Goal: Task Accomplishment & Management: Manage account settings

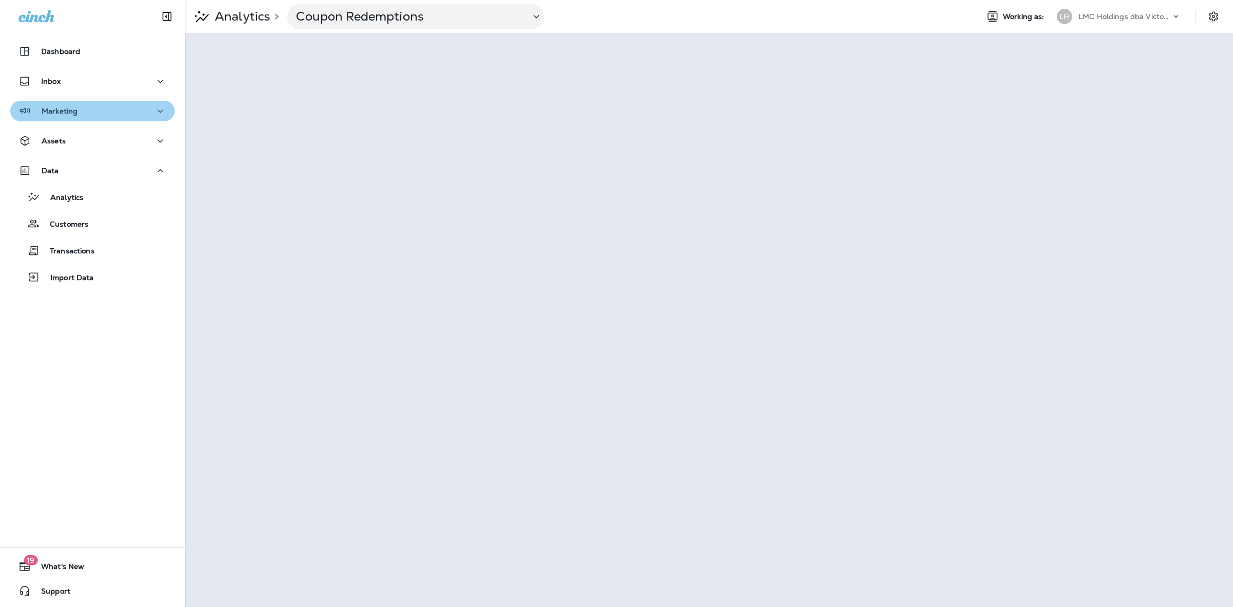
click at [127, 117] on div "Marketing" at bounding box center [92, 111] width 148 height 13
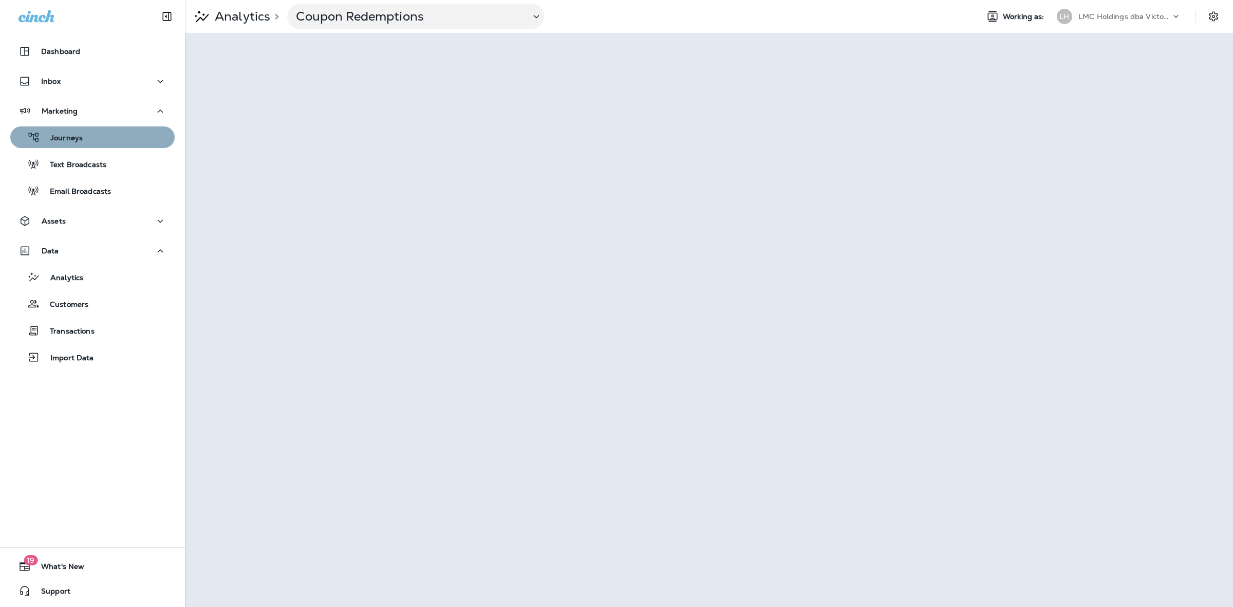
click at [117, 137] on div "Journeys" at bounding box center [92, 136] width 156 height 15
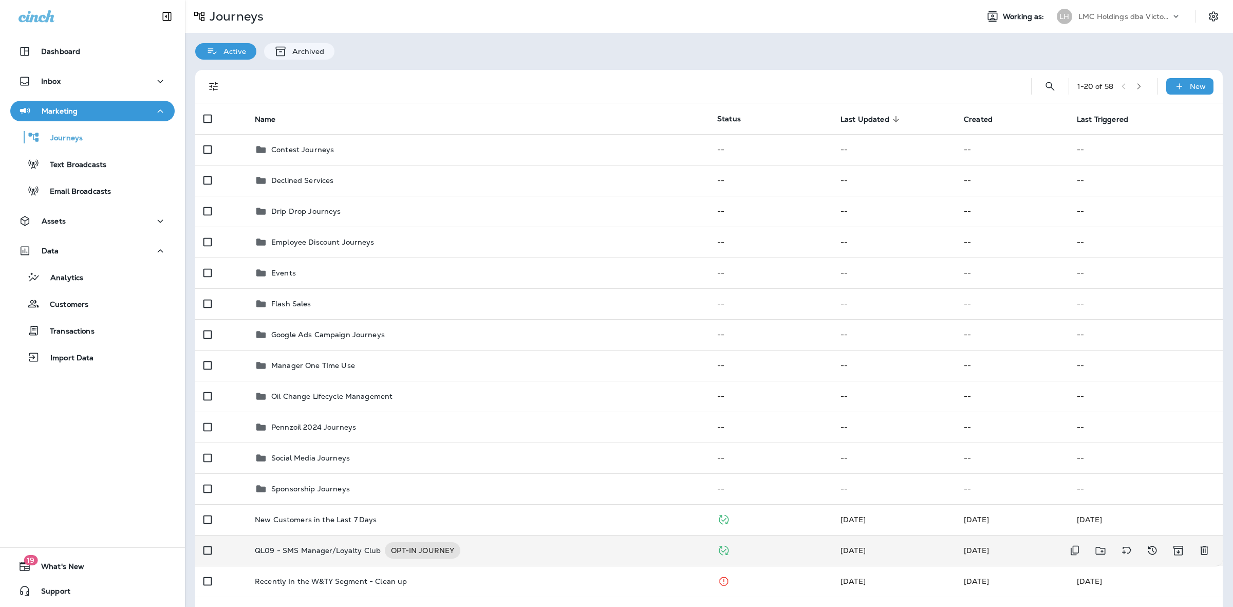
click at [340, 542] on p "QL09 - SMS Manager/Loyalty Club" at bounding box center [318, 550] width 126 height 16
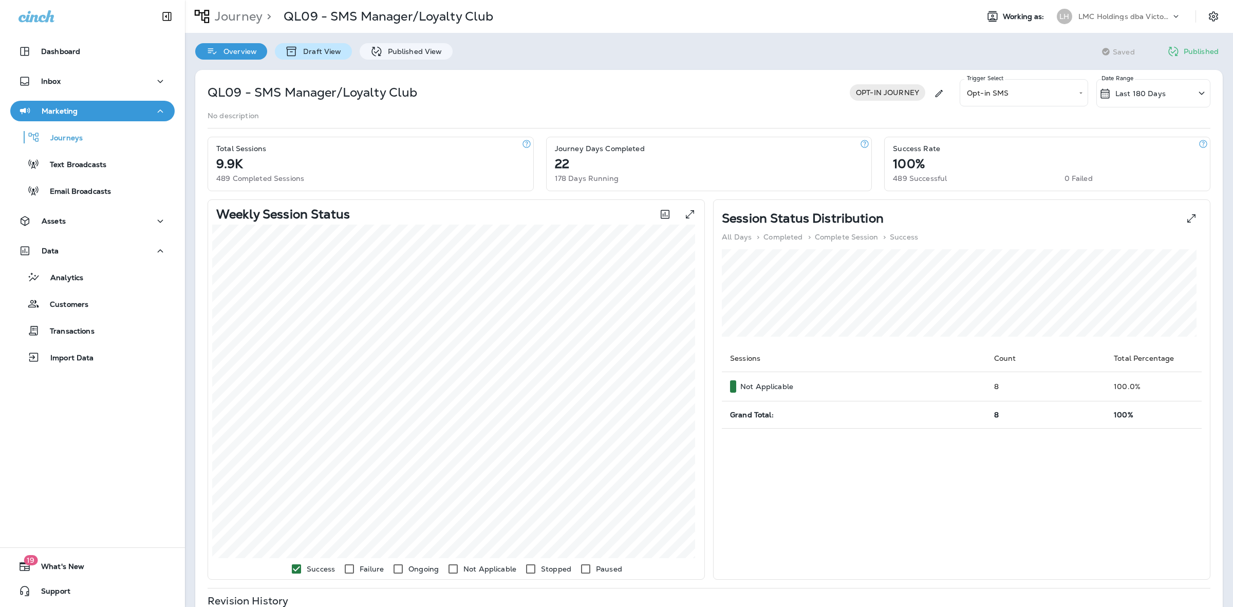
click at [337, 50] on p "Draft View" at bounding box center [319, 51] width 43 height 8
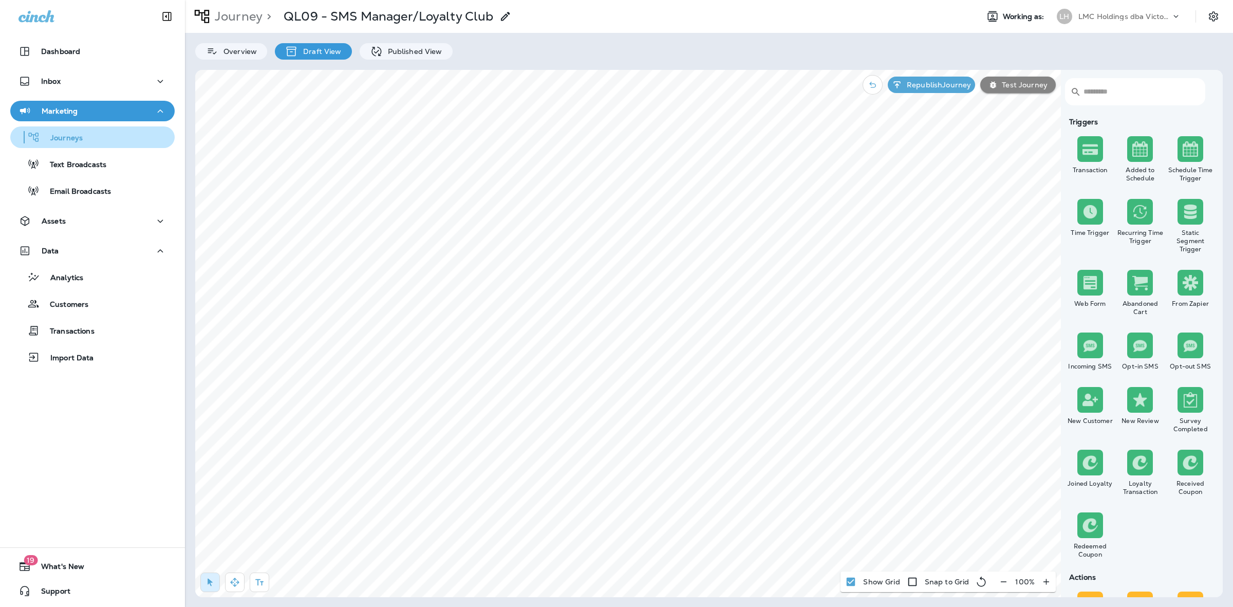
click at [102, 164] on p "Text Broadcasts" at bounding box center [73, 165] width 67 height 10
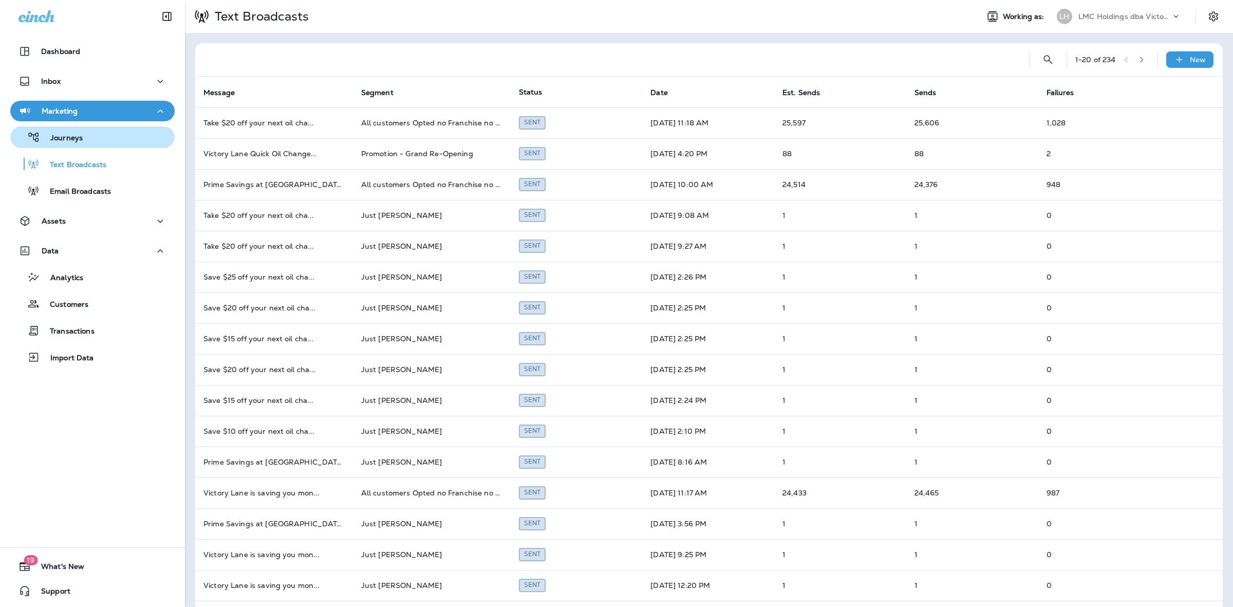
click at [111, 136] on div "Journeys" at bounding box center [92, 136] width 156 height 15
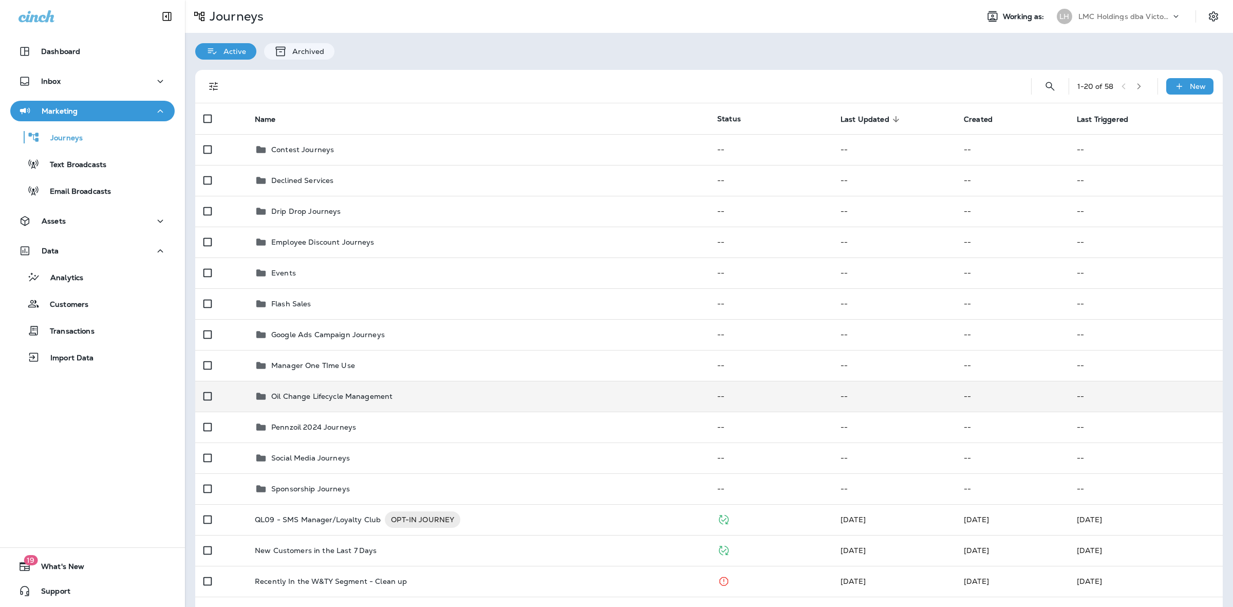
click at [414, 390] on div "Oil Change Lifecycle Management" at bounding box center [478, 396] width 446 height 12
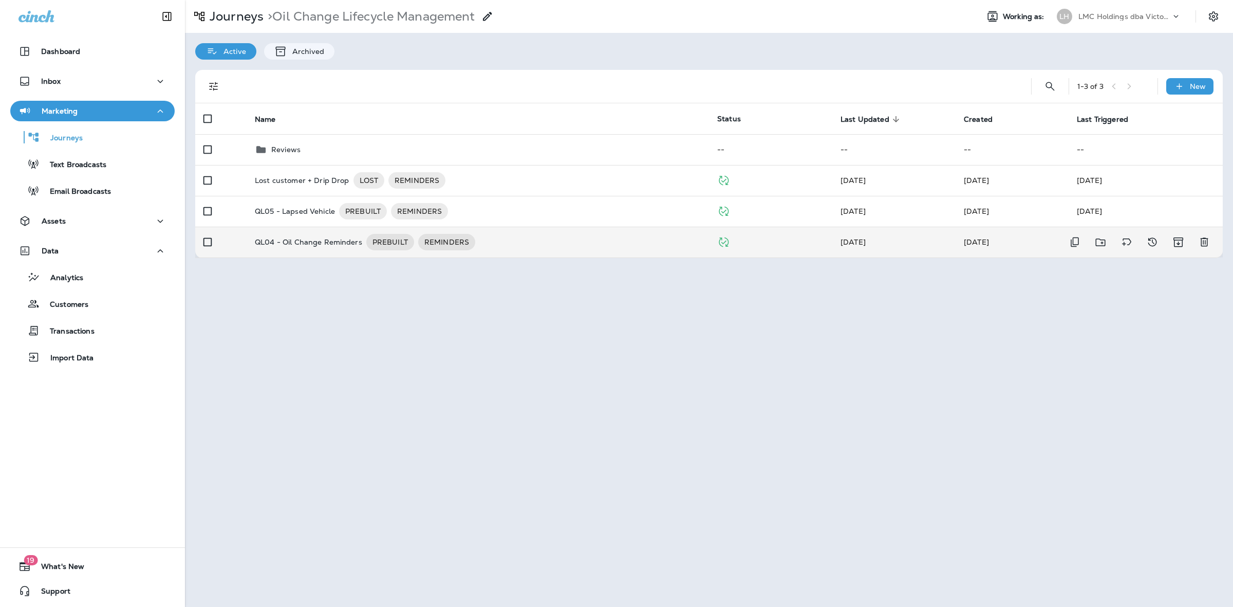
click at [343, 239] on p "QL04 - Oil Change Reminders" at bounding box center [308, 242] width 107 height 16
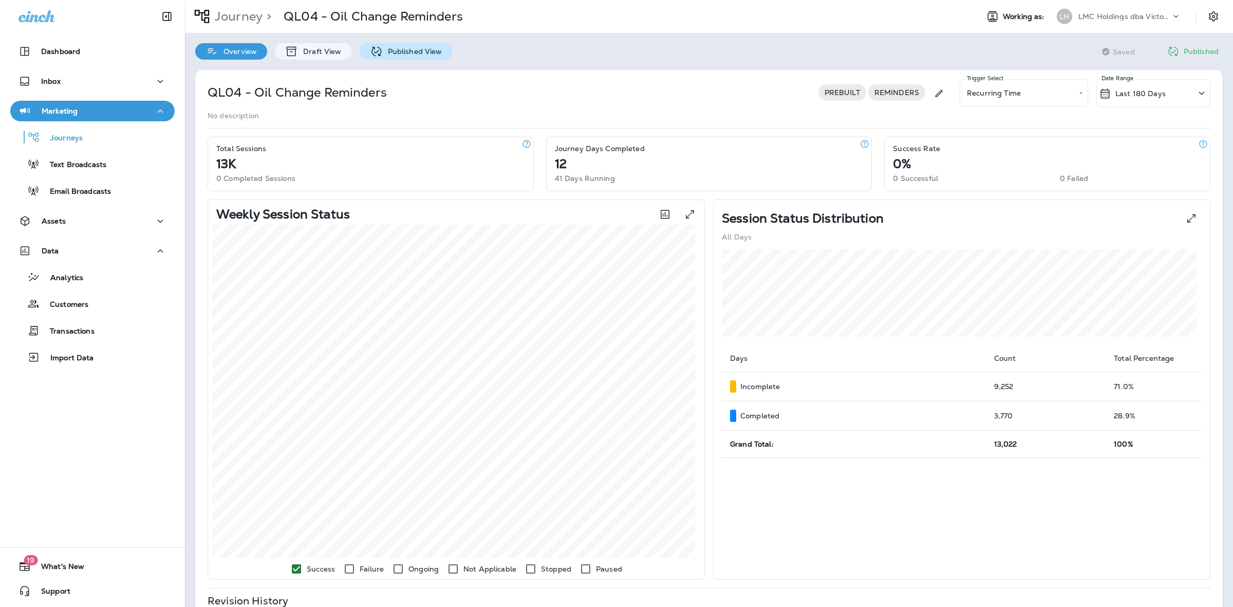
click at [404, 45] on div "Published View" at bounding box center [406, 51] width 93 height 16
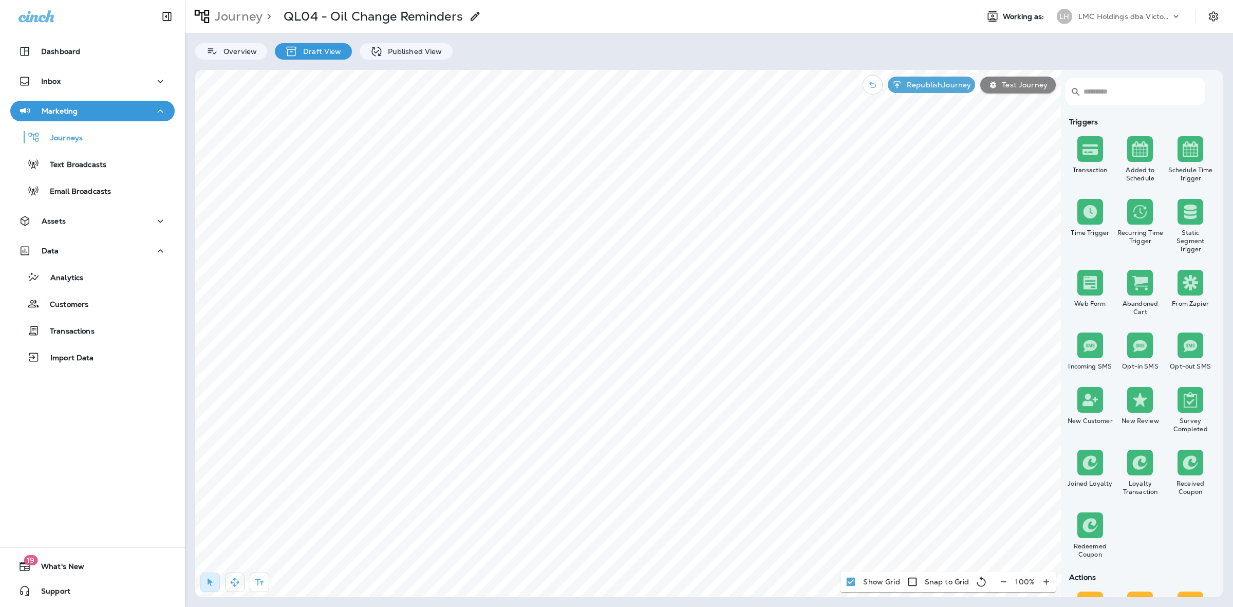
click at [236, 581] on icon "button" at bounding box center [235, 582] width 10 height 10
